Goal: Navigation & Orientation: Find specific page/section

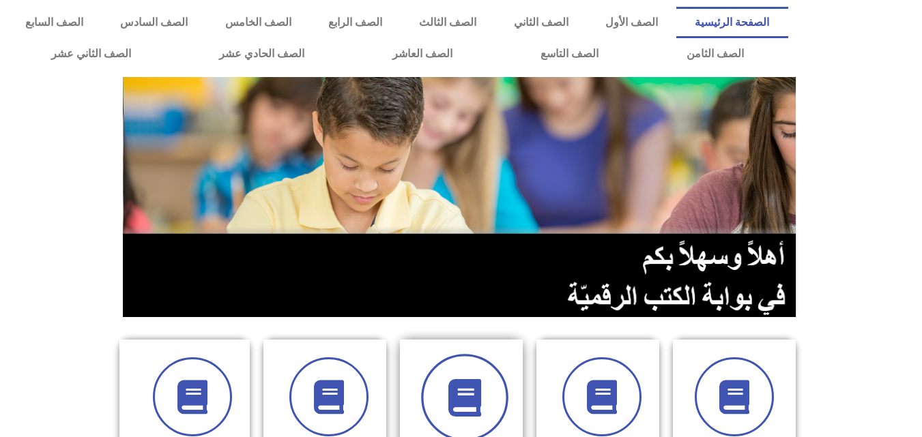
click at [435, 393] on span at bounding box center [464, 397] width 87 height 87
click at [459, 394] on icon at bounding box center [465, 398] width 38 height 38
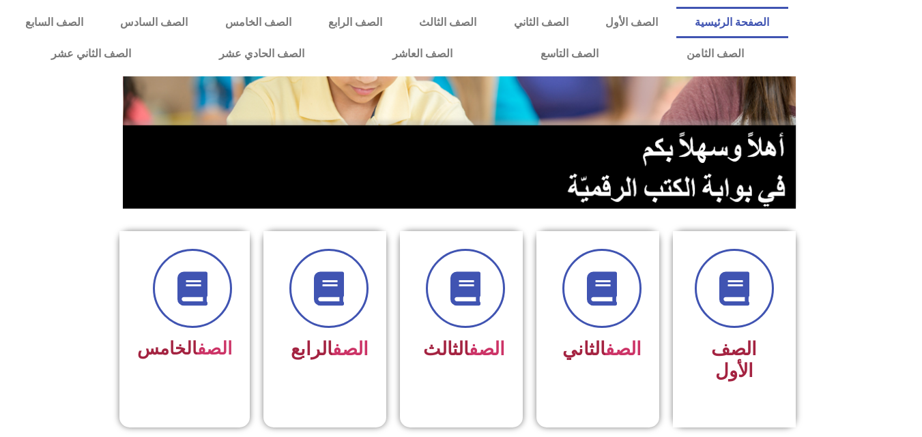
scroll to position [109, 0]
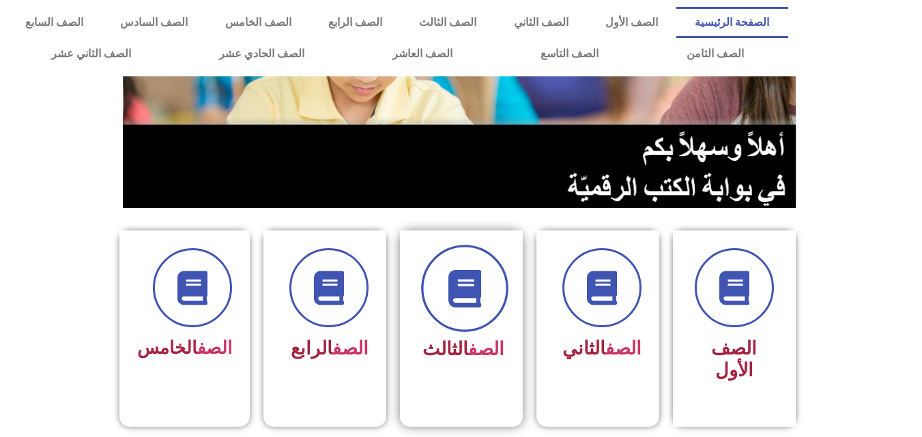
click at [464, 279] on icon at bounding box center [465, 289] width 38 height 38
